Goal: Information Seeking & Learning: Learn about a topic

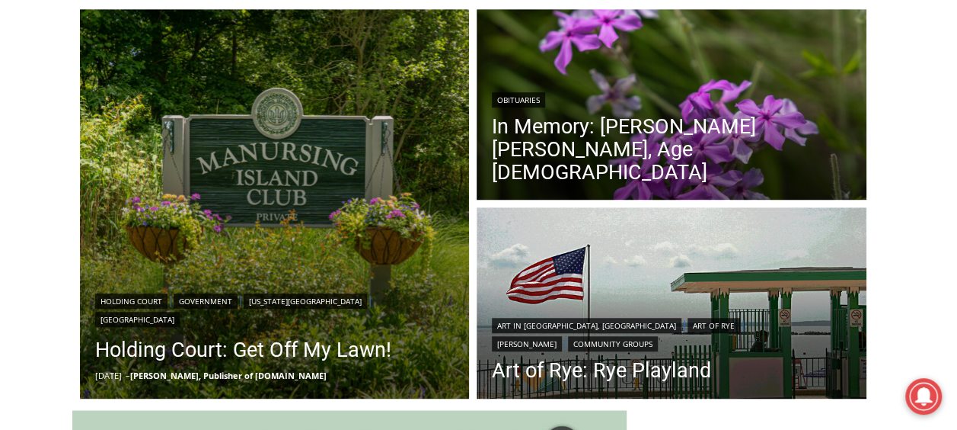
scroll to position [417, 0]
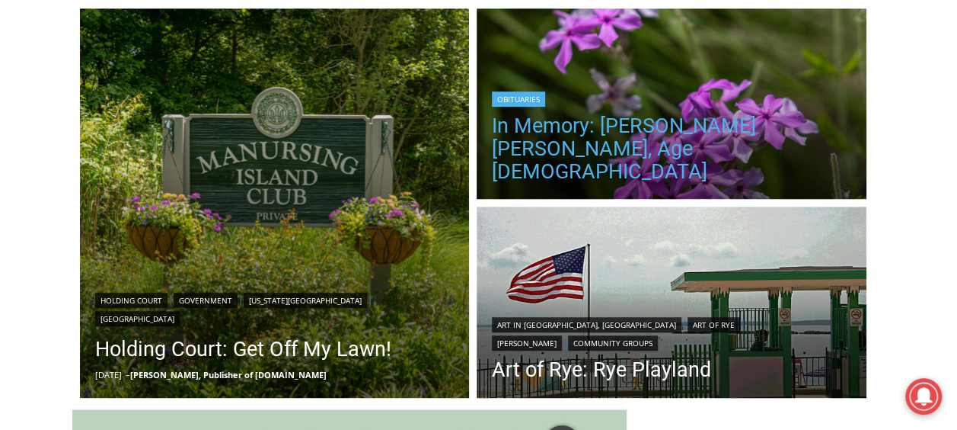
click at [675, 144] on link "In Memory: [PERSON_NAME] [PERSON_NAME], Age [DEMOGRAPHIC_DATA]" at bounding box center [672, 148] width 360 height 69
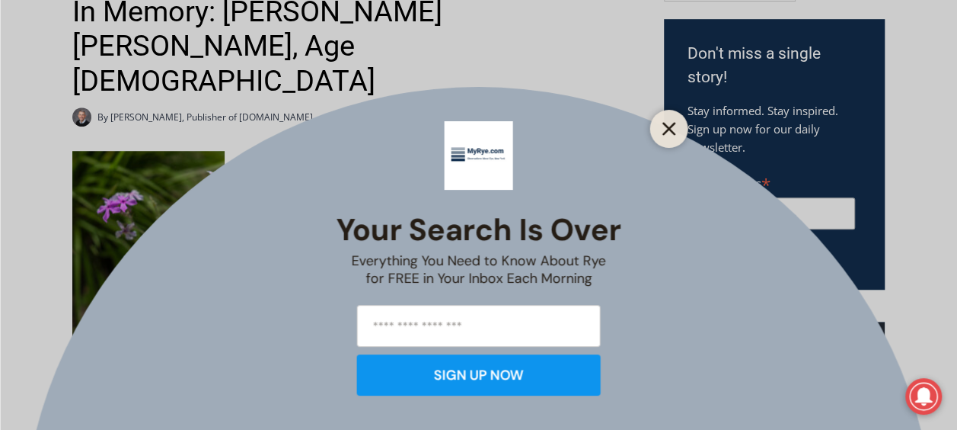
click at [668, 126] on icon "Close" at bounding box center [670, 129] width 14 height 14
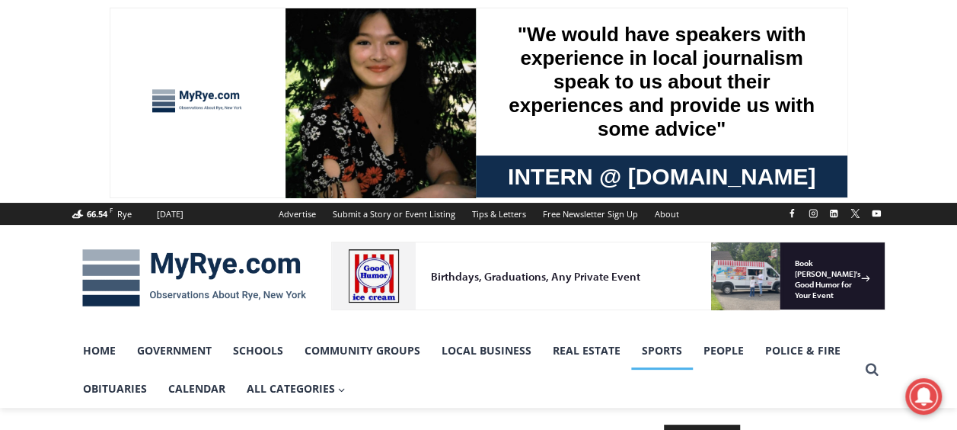
click at [661, 357] on link "Sports" at bounding box center [662, 350] width 62 height 38
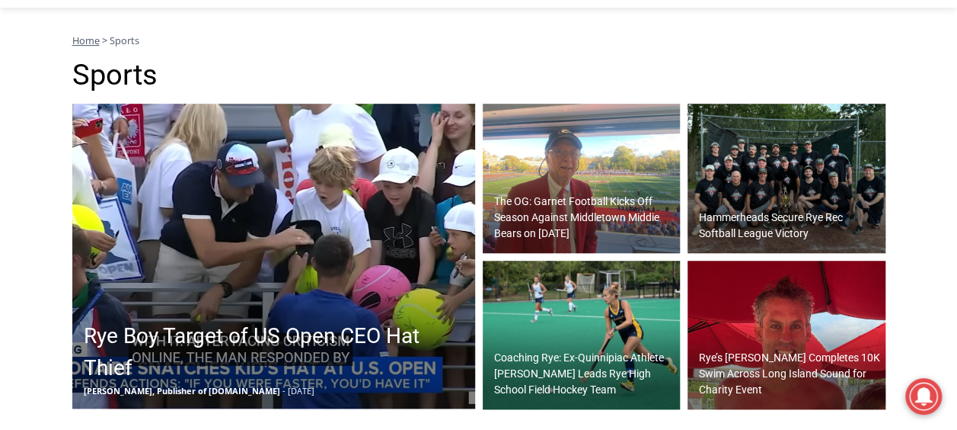
scroll to position [403, 0]
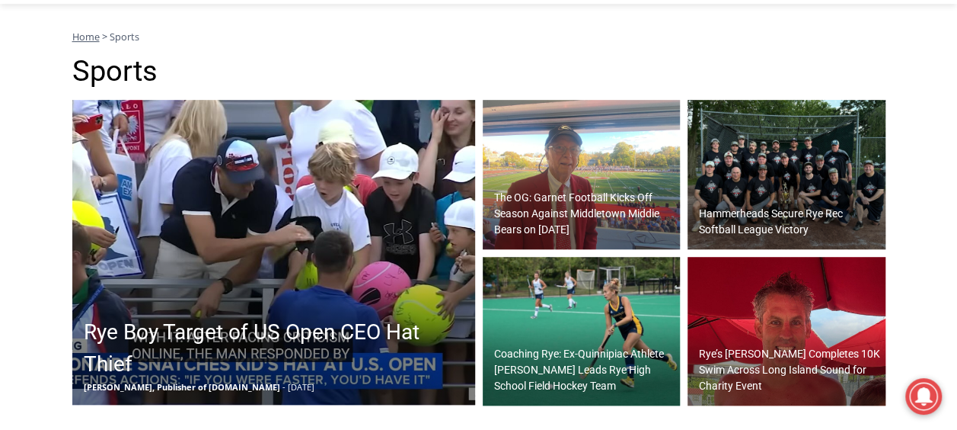
click at [574, 213] on h2 "The OG: Garnet Football Kicks Off Season Against Middletown Middie Bears on [DA…" at bounding box center [585, 214] width 183 height 48
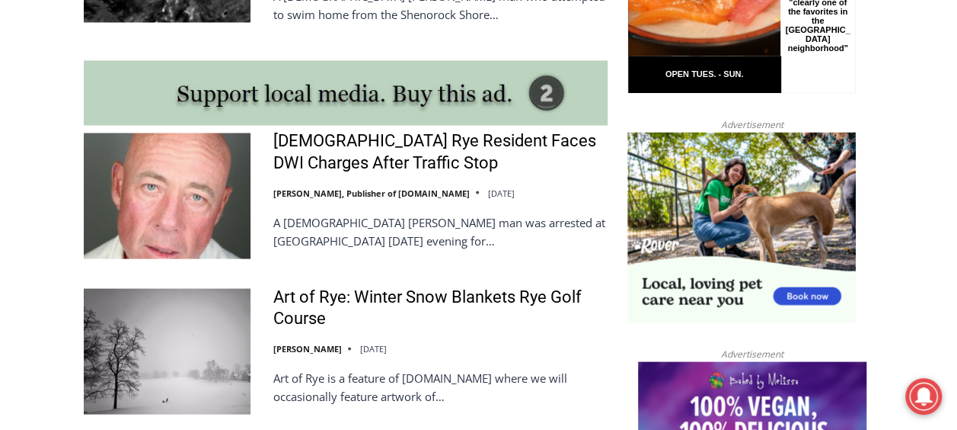
scroll to position [1361, 0]
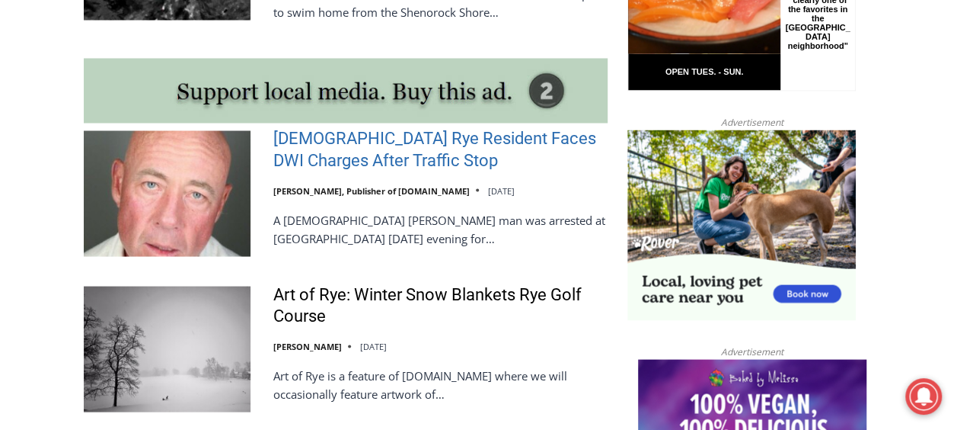
click at [396, 141] on link "[DEMOGRAPHIC_DATA] Rye Resident Faces DWI Charges After Traffic Stop" at bounding box center [440, 148] width 334 height 43
